Goal: Navigation & Orientation: Find specific page/section

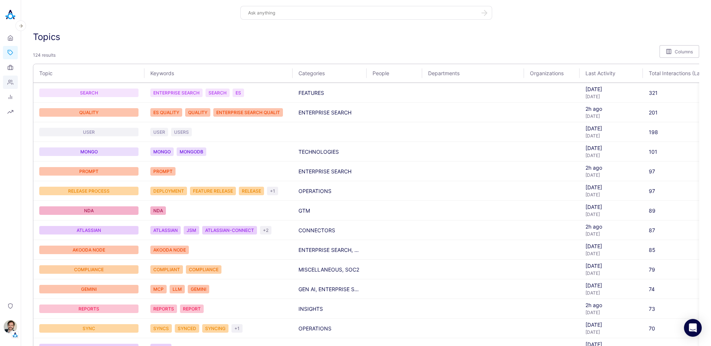
click at [11, 78] on link "People" at bounding box center [10, 82] width 15 height 13
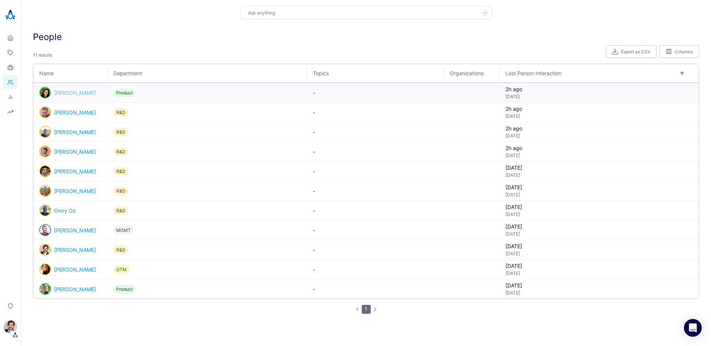
click at [77, 94] on link "[PERSON_NAME]" at bounding box center [75, 93] width 42 height 6
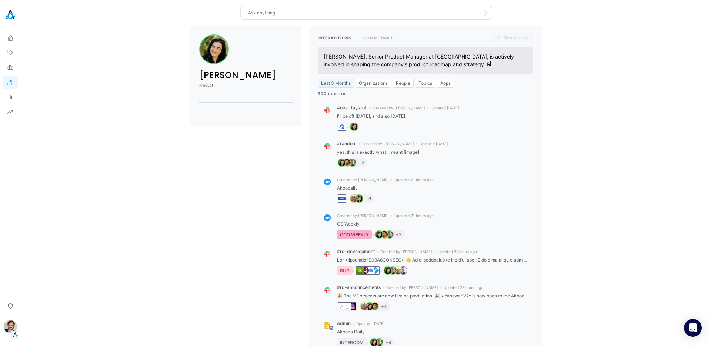
click at [152, 101] on div "[PERSON_NAME] Product INTERACTIONS COMMCHART Summarize [PERSON_NAME], Senior Pr…" at bounding box center [366, 255] width 678 height 458
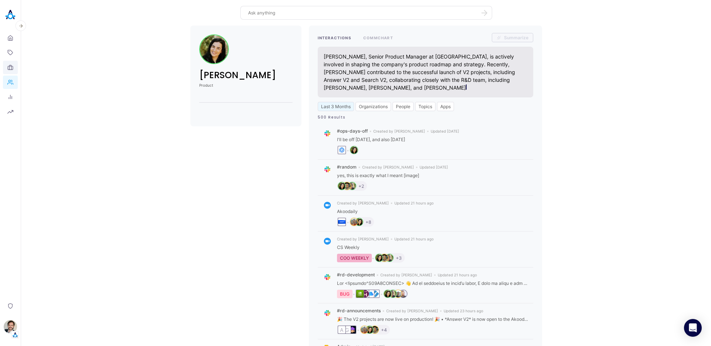
click at [14, 69] on link "Organizations" at bounding box center [10, 67] width 15 height 13
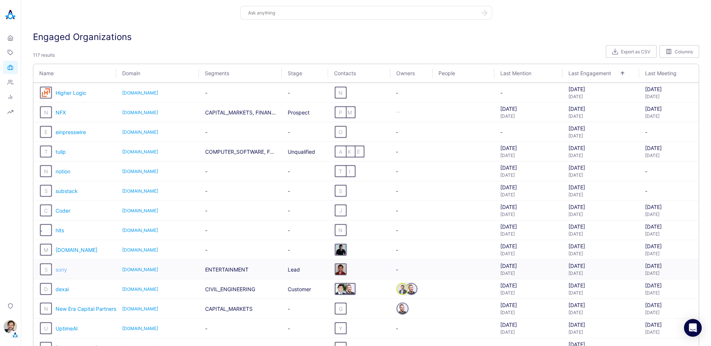
click at [64, 272] on span "sony" at bounding box center [61, 269] width 11 height 6
